Goal: Task Accomplishment & Management: Manage account settings

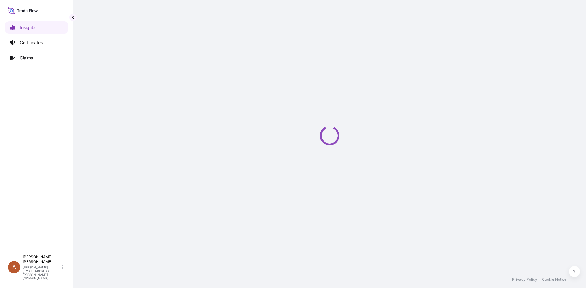
select select "2025"
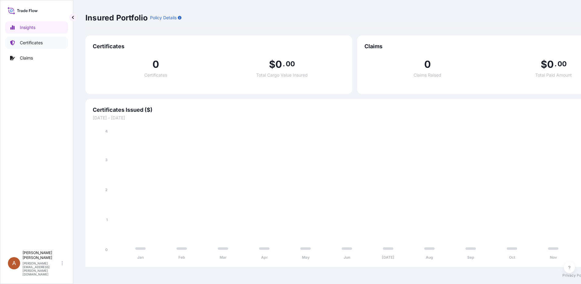
click at [22, 45] on p "Certificates" at bounding box center [31, 43] width 23 height 6
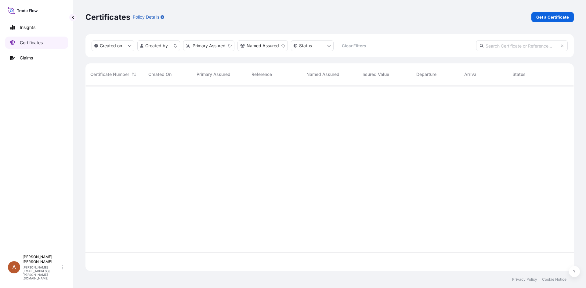
scroll to position [185, 483]
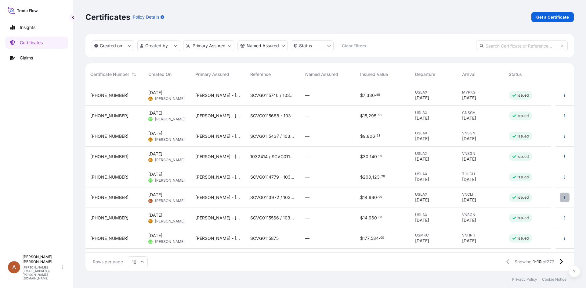
click at [559, 194] on button "button" at bounding box center [564, 198] width 10 height 10
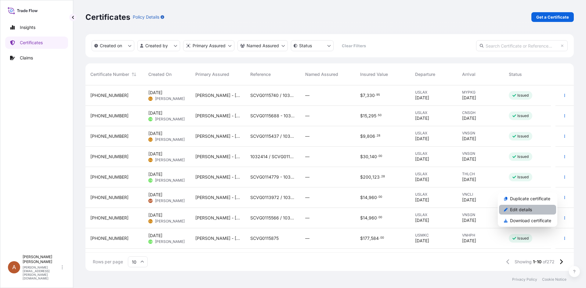
click at [542, 210] on link "Edit details" at bounding box center [527, 210] width 57 height 10
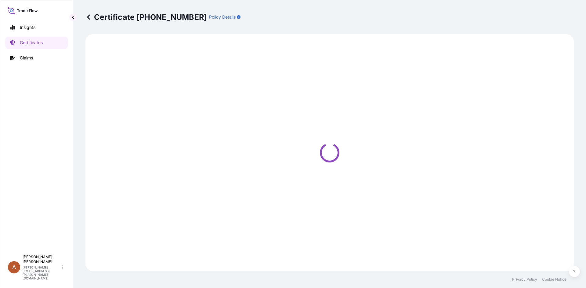
select select "Road / [GEOGRAPHIC_DATA]"
select select "Sea"
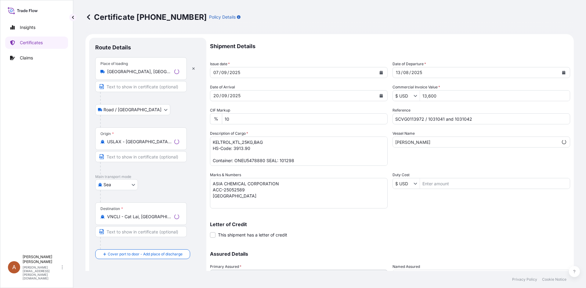
select select "31650"
drag, startPoint x: 475, startPoint y: 119, endPoint x: 441, endPoint y: 120, distance: 34.2
click at [441, 120] on input "SCVG0113972 / 1031041 and 1031042" at bounding box center [481, 118] width 178 height 11
type input "SCVG0113972 / 1031041"
click at [384, 227] on div "Letter of Credit This shipment has a letter of credit Letter of credit * Letter…" at bounding box center [390, 230] width 360 height 16
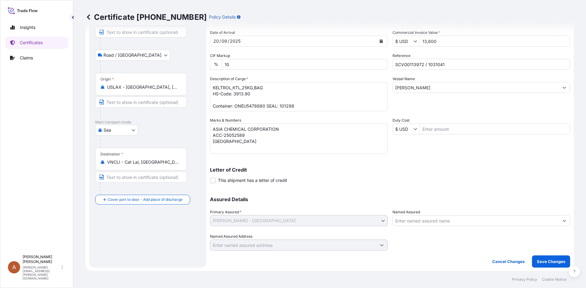
scroll to position [55, 0]
click at [544, 264] on p "Save Changes" at bounding box center [550, 261] width 28 height 6
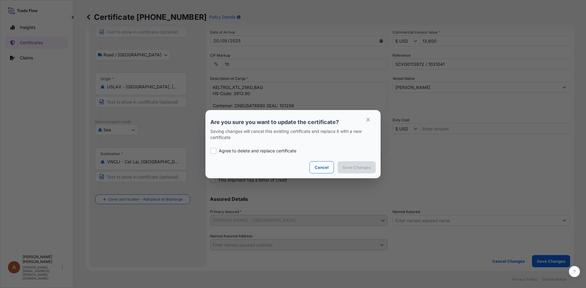
click at [210, 150] on section "Are you sure you want to update the certificate? Saving changes will cancel thi…" at bounding box center [292, 144] width 175 height 68
click at [214, 149] on div at bounding box center [213, 151] width 6 height 6
checkbox input "true"
click at [368, 167] on p "Save Changes" at bounding box center [356, 167] width 28 height 6
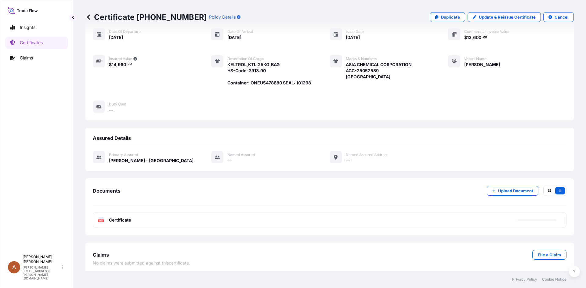
scroll to position [59, 0]
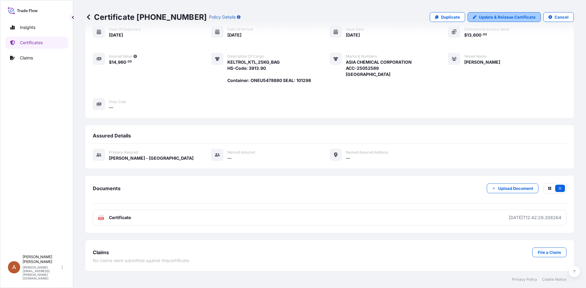
click at [489, 21] on link "Update & Reissue Certificate" at bounding box center [503, 17] width 73 height 10
select select "Road / [GEOGRAPHIC_DATA]"
select select "Sea"
select select "31650"
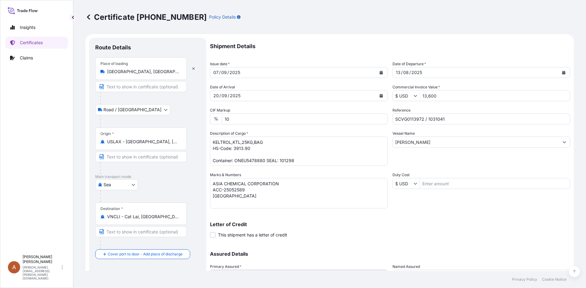
click at [89, 17] on icon at bounding box center [88, 17] width 6 height 6
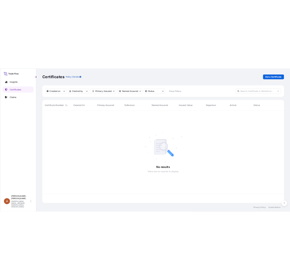
scroll to position [185, 483]
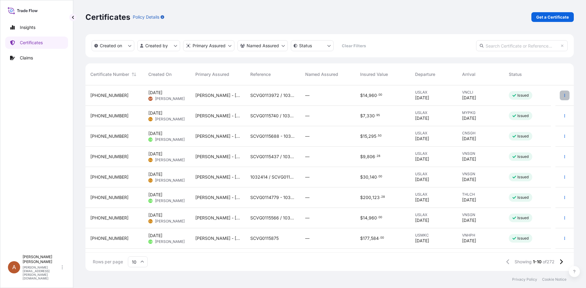
click at [562, 94] on icon "button" at bounding box center [564, 96] width 4 height 4
click at [543, 118] on p "Download certificate" at bounding box center [530, 119] width 41 height 6
